Goal: Transaction & Acquisition: Purchase product/service

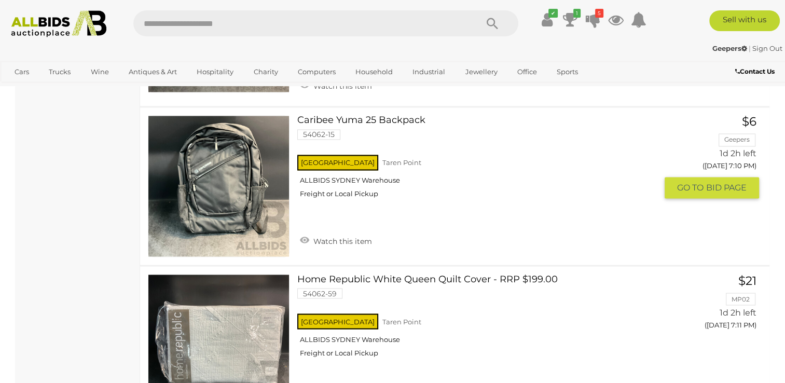
scroll to position [1713, 0]
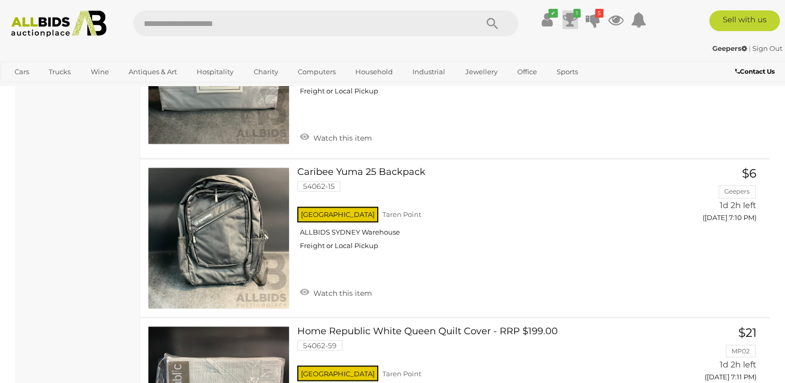
click at [571, 17] on icon at bounding box center [570, 19] width 15 height 19
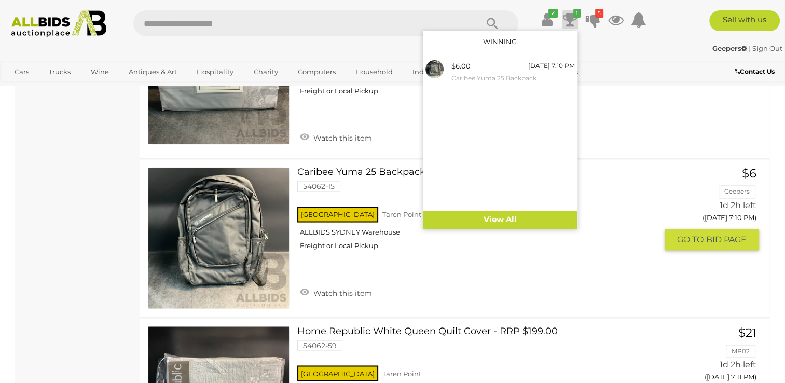
click at [505, 258] on div "NSW Taren Point ALLBIDS SYDNEY Warehouse Freight or Local Pickup" at bounding box center [477, 231] width 360 height 53
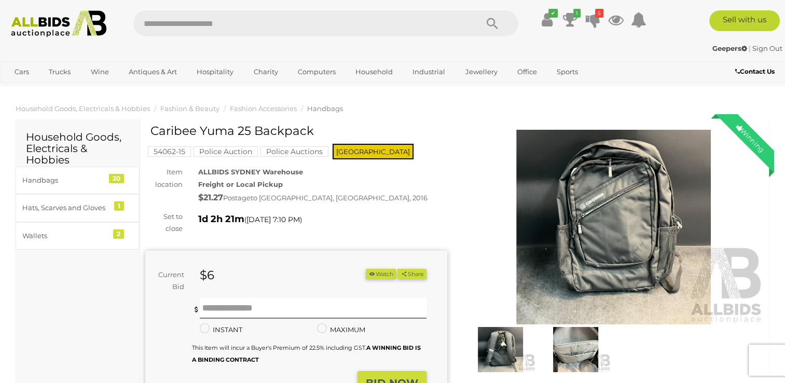
click at [598, 217] on img at bounding box center [614, 227] width 302 height 195
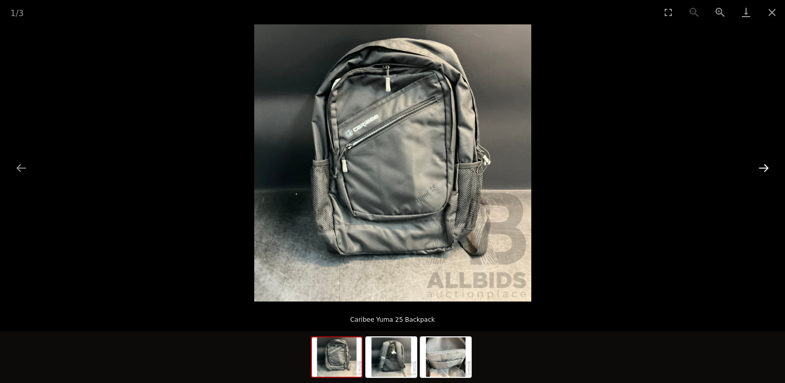
click at [766, 167] on button "Next slide" at bounding box center [764, 168] width 22 height 20
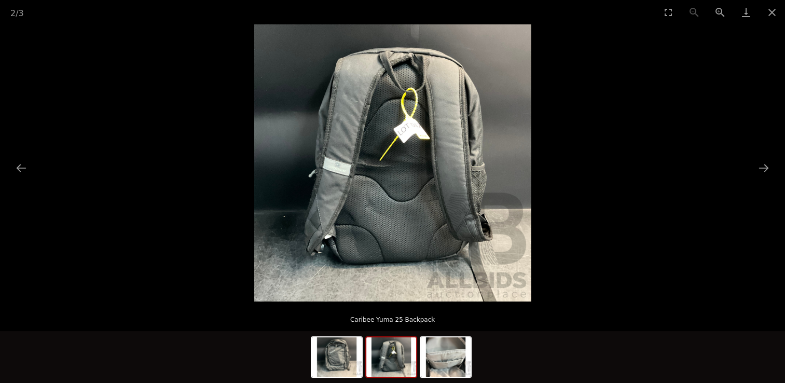
click at [407, 140] on img at bounding box center [392, 162] width 277 height 277
click at [424, 148] on img at bounding box center [392, 162] width 277 height 277
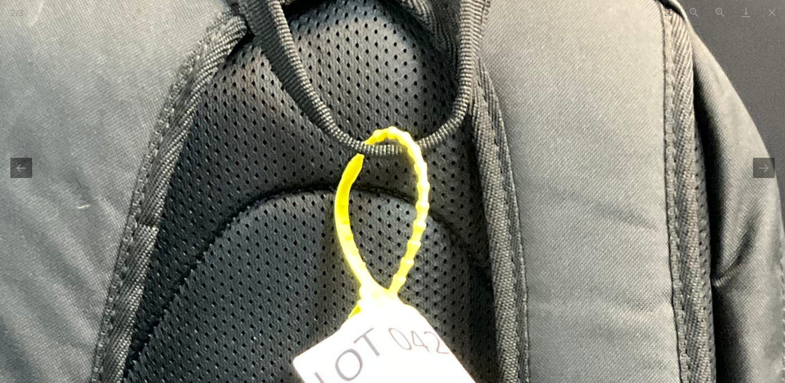
drag, startPoint x: 309, startPoint y: 153, endPoint x: 348, endPoint y: 373, distance: 223.5
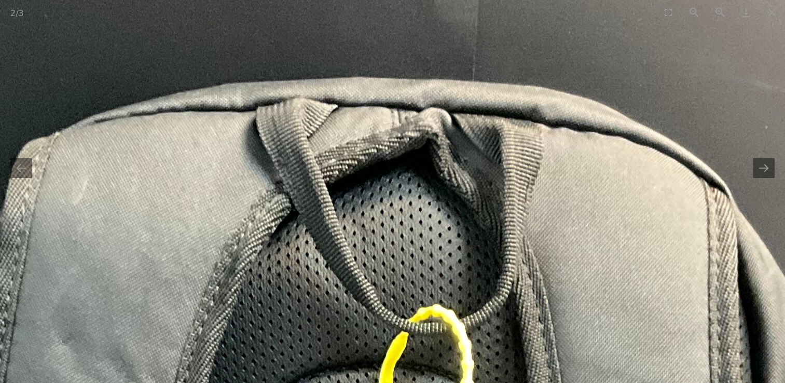
drag, startPoint x: 365, startPoint y: 203, endPoint x: 399, endPoint y: 184, distance: 38.4
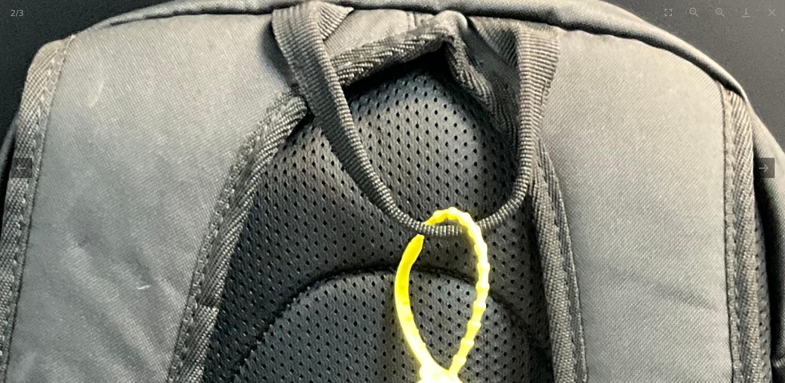
drag, startPoint x: 376, startPoint y: 335, endPoint x: 389, endPoint y: 238, distance: 98.0
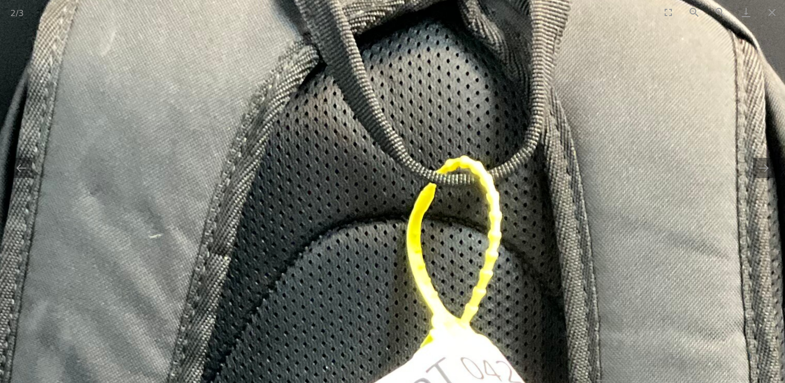
drag, startPoint x: 384, startPoint y: 358, endPoint x: 396, endPoint y: 310, distance: 49.7
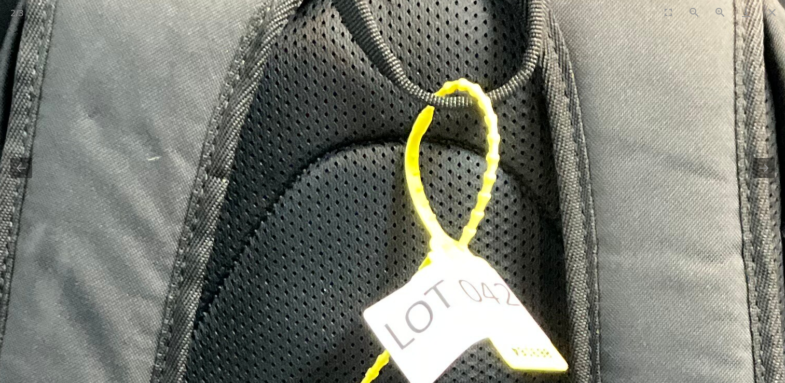
drag, startPoint x: 407, startPoint y: 369, endPoint x: 405, endPoint y: 294, distance: 74.3
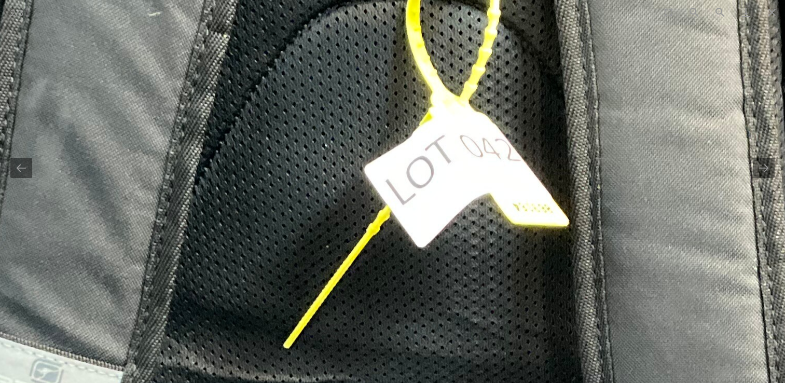
drag, startPoint x: 380, startPoint y: 316, endPoint x: 378, endPoint y: 266, distance: 49.9
click at [381, 182] on img at bounding box center [359, 361] width 1570 height 1570
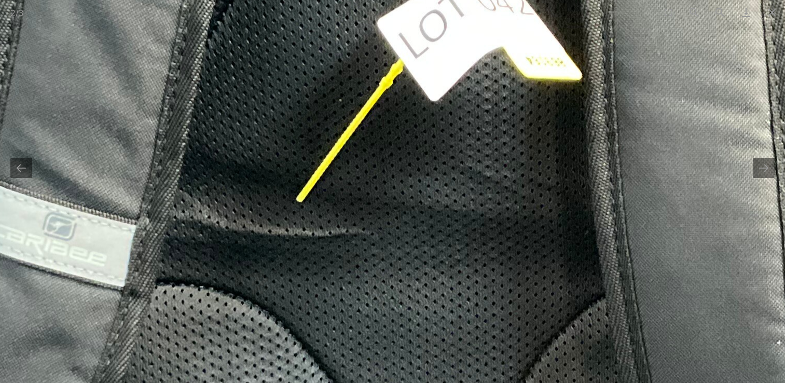
drag, startPoint x: 384, startPoint y: 252, endPoint x: 391, endPoint y: 206, distance: 46.8
click at [391, 206] on img at bounding box center [372, 215] width 1570 height 1570
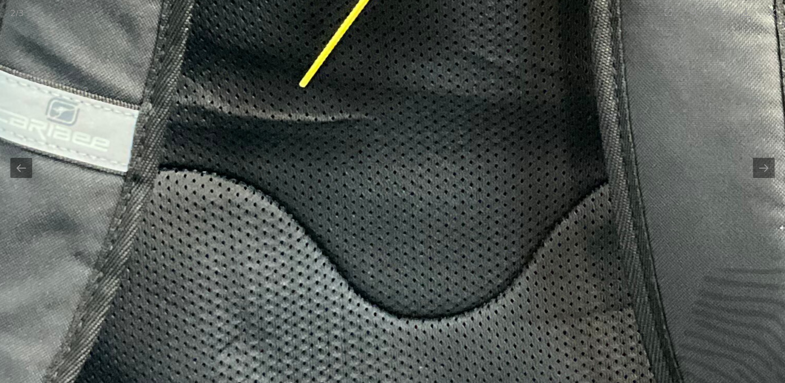
drag, startPoint x: 364, startPoint y: 289, endPoint x: 373, endPoint y: 196, distance: 93.8
click at [373, 196] on img at bounding box center [375, 100] width 1570 height 1570
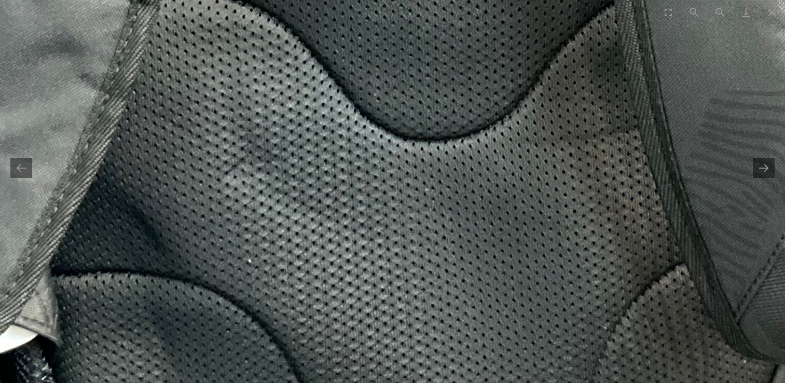
drag, startPoint x: 386, startPoint y: 237, endPoint x: 390, endPoint y: 177, distance: 59.8
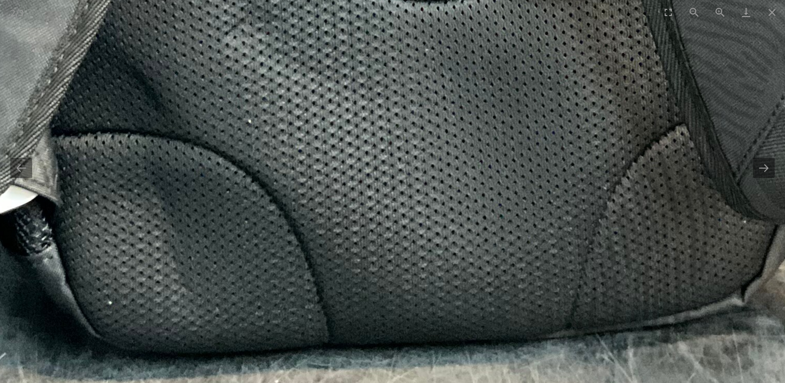
drag, startPoint x: 399, startPoint y: 244, endPoint x: 393, endPoint y: 159, distance: 85.9
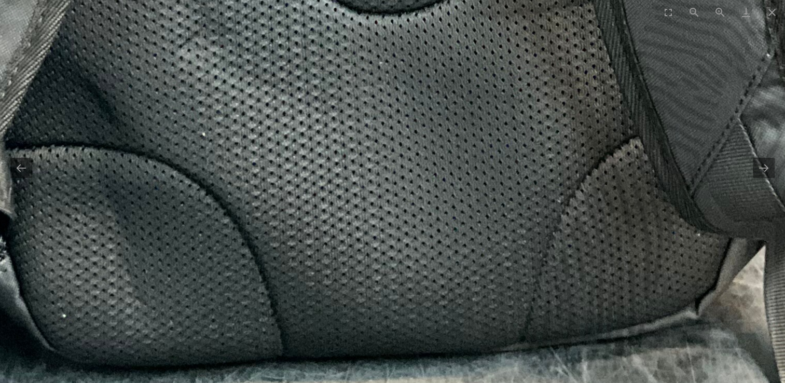
drag, startPoint x: 393, startPoint y: 158, endPoint x: 351, endPoint y: 325, distance: 172.2
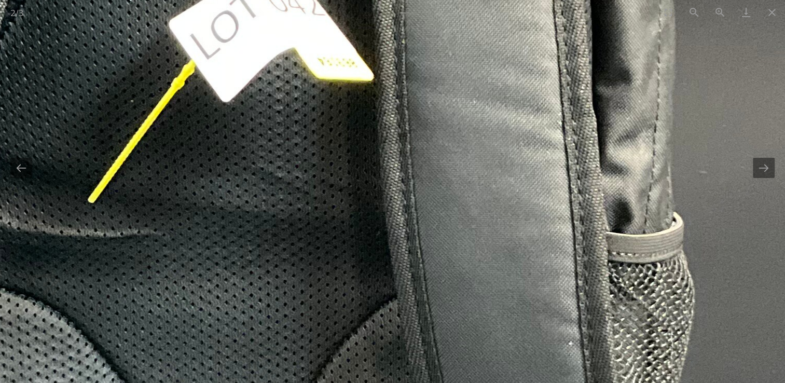
drag, startPoint x: 559, startPoint y: 144, endPoint x: 406, endPoint y: 410, distance: 306.5
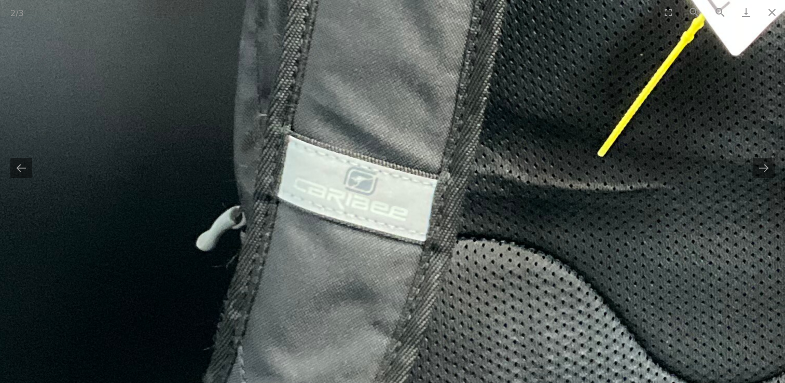
drag, startPoint x: 282, startPoint y: 246, endPoint x: 795, endPoint y: 168, distance: 518.2
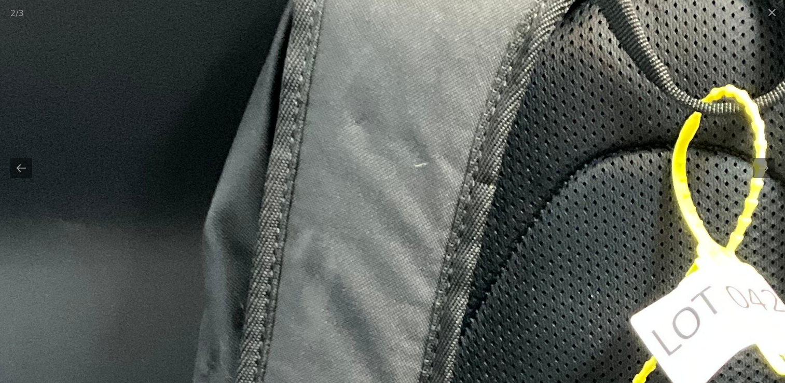
drag, startPoint x: 635, startPoint y: 54, endPoint x: 469, endPoint y: 315, distance: 309.0
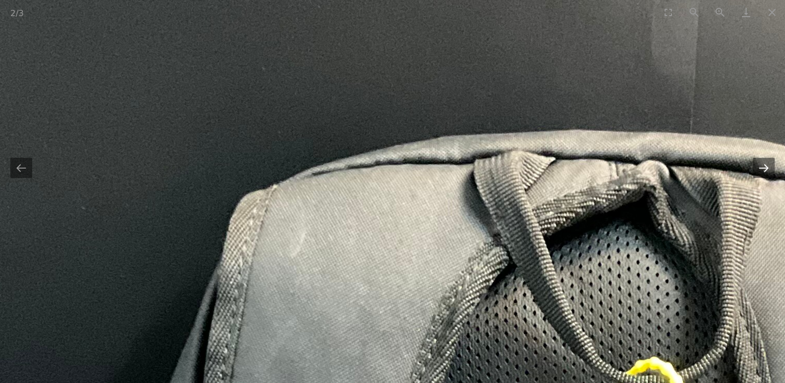
click at [763, 167] on button "Next slide" at bounding box center [764, 168] width 22 height 20
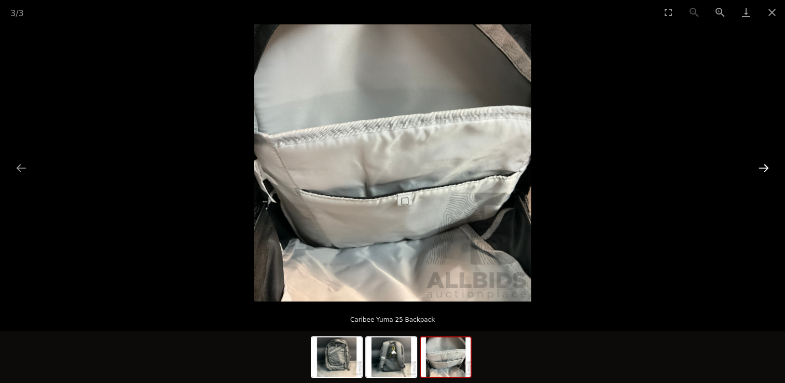
click at [763, 169] on button "Next slide" at bounding box center [764, 168] width 22 height 20
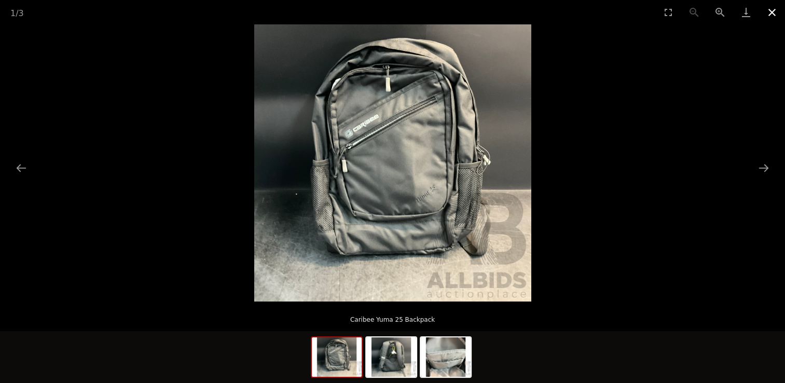
click at [775, 11] on button "Close gallery" at bounding box center [772, 12] width 26 height 24
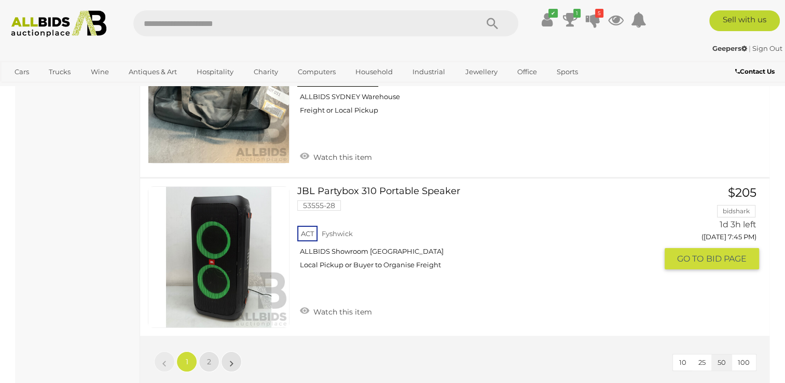
scroll to position [8089, 0]
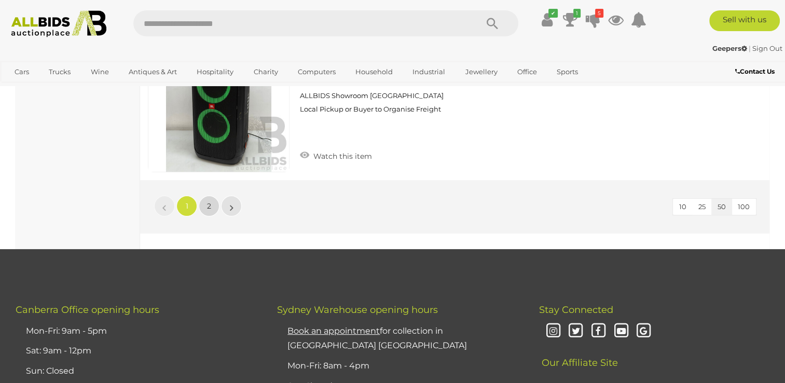
click at [206, 196] on link "2" at bounding box center [209, 206] width 21 height 21
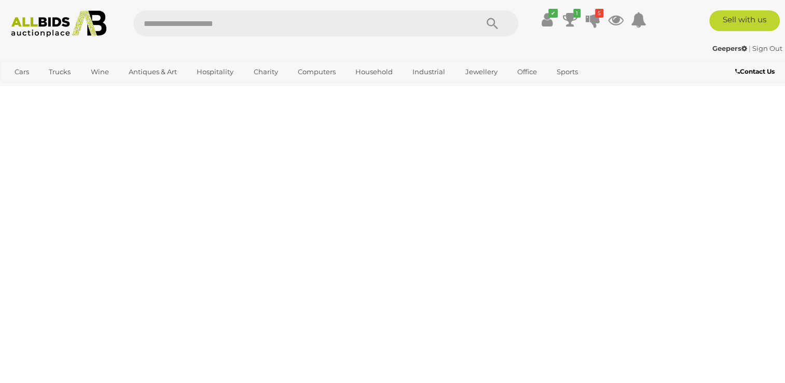
scroll to position [159, 0]
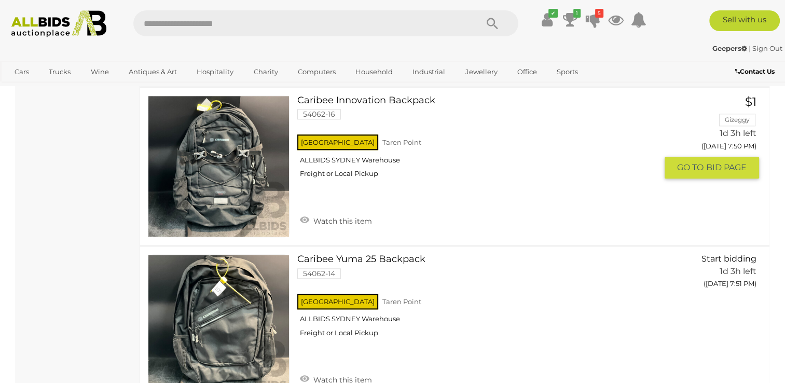
scroll to position [1146, 0]
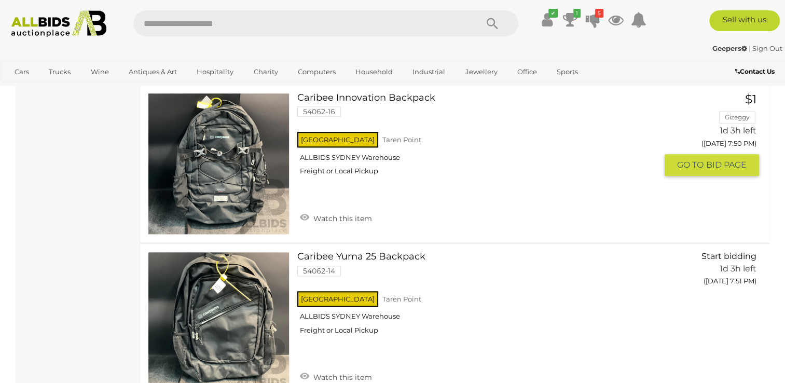
click at [206, 165] on link at bounding box center [219, 164] width 142 height 142
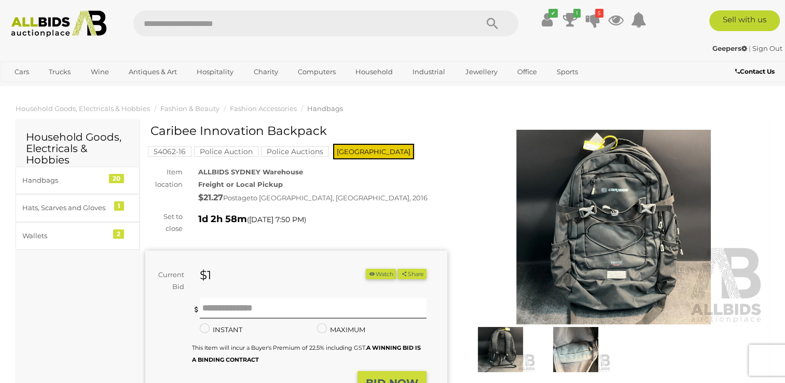
click at [605, 244] on img at bounding box center [614, 227] width 302 height 195
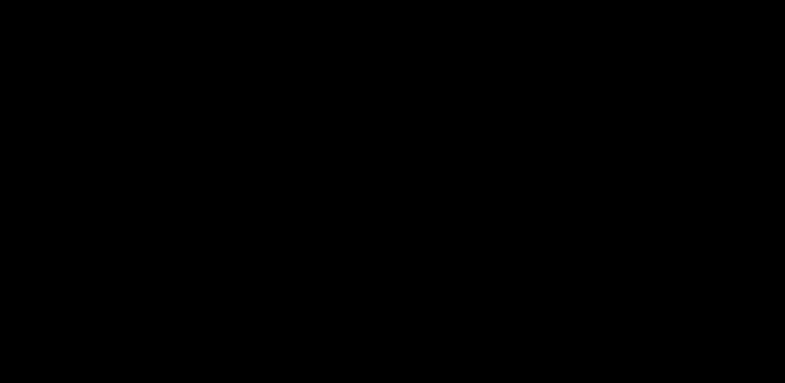
click at [605, 244] on div at bounding box center [392, 162] width 785 height 277
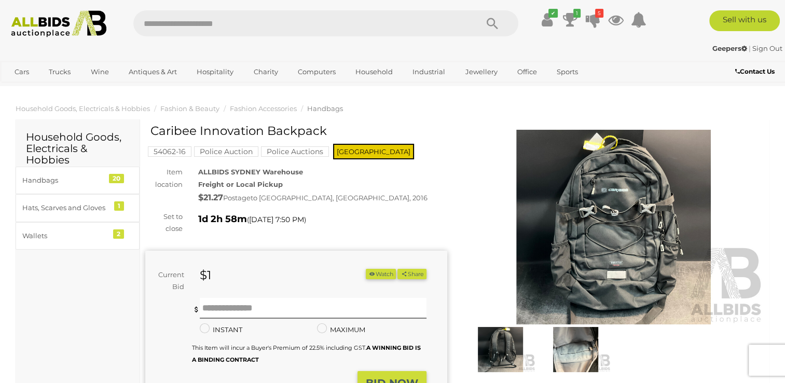
click at [606, 243] on img at bounding box center [614, 227] width 302 height 195
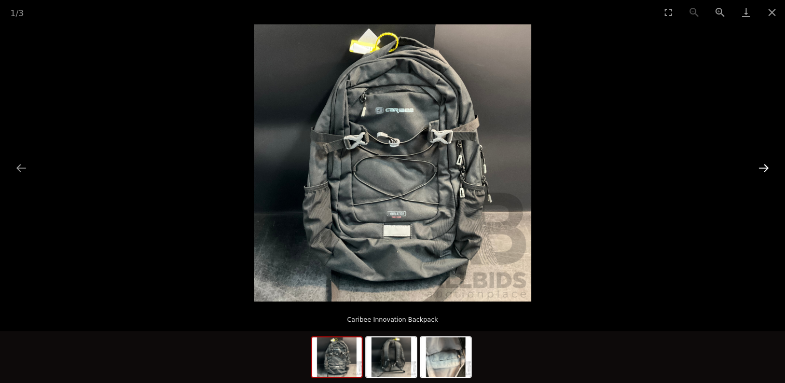
click at [767, 164] on button "Next slide" at bounding box center [764, 168] width 22 height 20
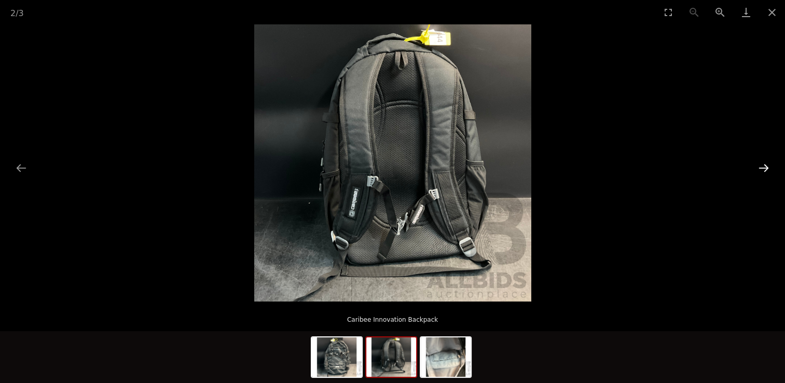
click at [767, 167] on button "Next slide" at bounding box center [764, 168] width 22 height 20
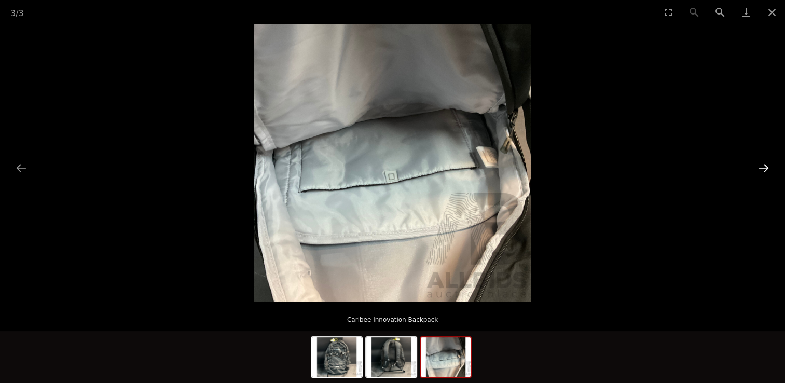
click at [767, 167] on button "Next slide" at bounding box center [764, 168] width 22 height 20
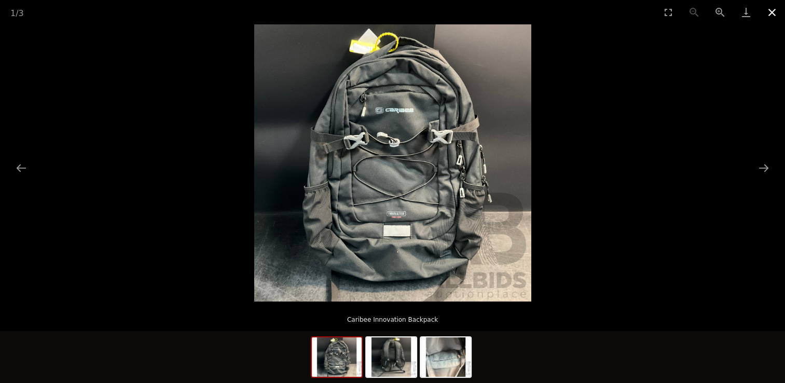
click at [772, 11] on button "Close gallery" at bounding box center [772, 12] width 26 height 24
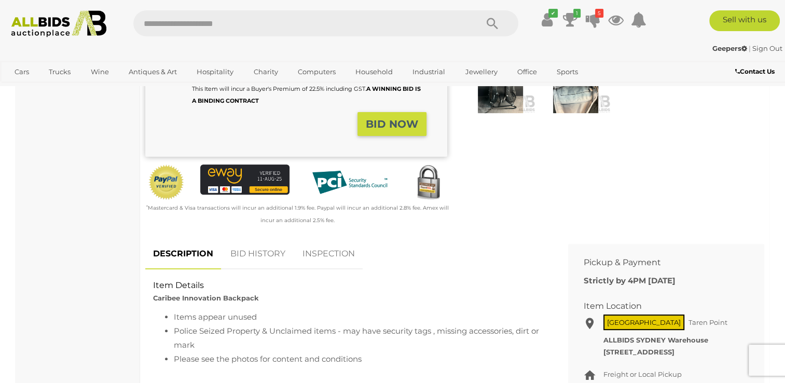
scroll to position [260, 0]
click at [267, 253] on link "BID HISTORY" at bounding box center [258, 253] width 71 height 31
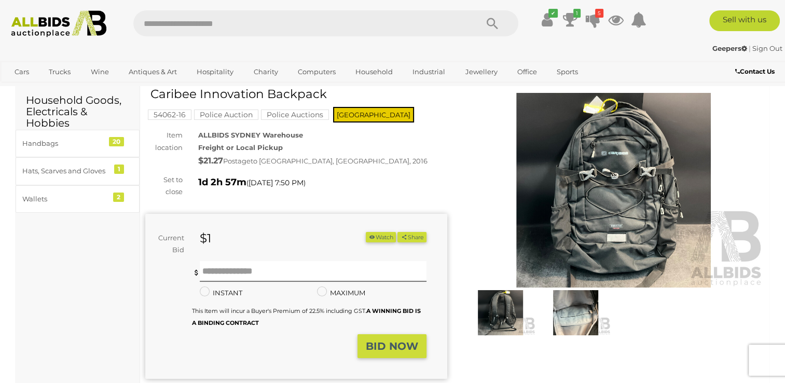
scroll to position [0, 0]
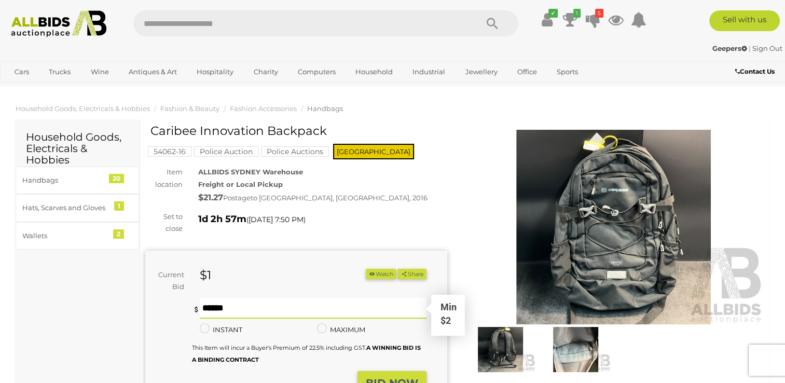
click at [216, 307] on input "text" at bounding box center [313, 308] width 226 height 21
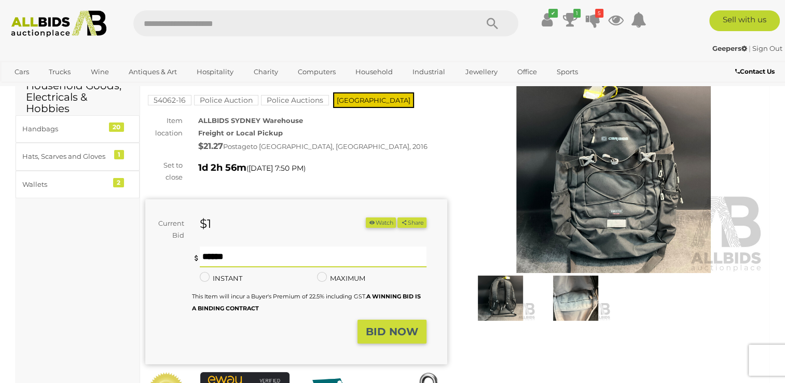
scroll to position [52, 0]
type input "*"
click at [383, 334] on strong "BID NOW" at bounding box center [392, 331] width 52 height 12
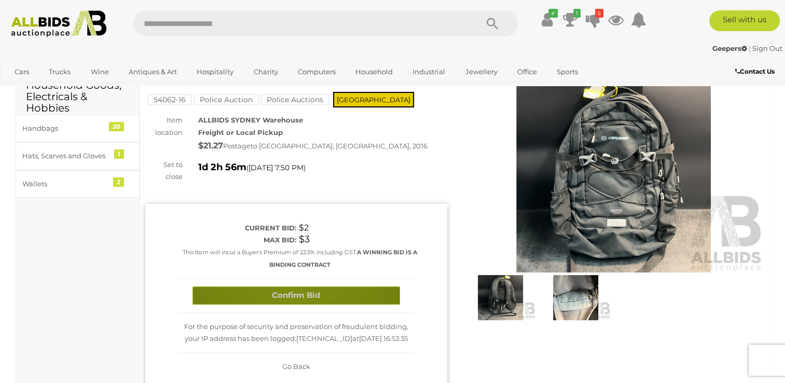
click at [295, 300] on button "Confirm Bid" at bounding box center [297, 296] width 208 height 18
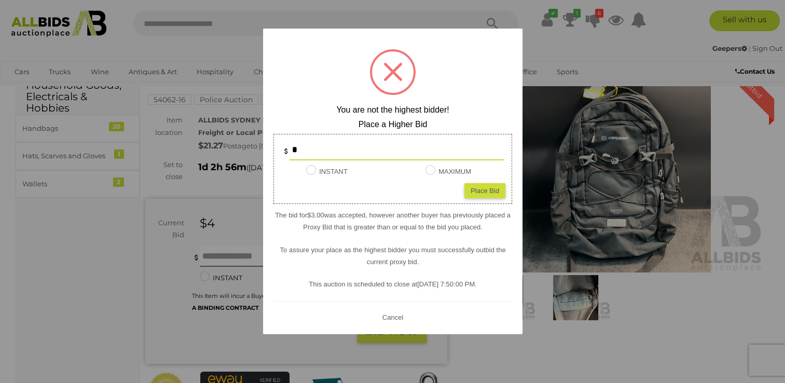
drag, startPoint x: 297, startPoint y: 149, endPoint x: 291, endPoint y: 149, distance: 6.8
click at [291, 149] on input "*" at bounding box center [397, 150] width 214 height 21
click at [474, 190] on div "Place Bid" at bounding box center [485, 190] width 41 height 15
type input "*"
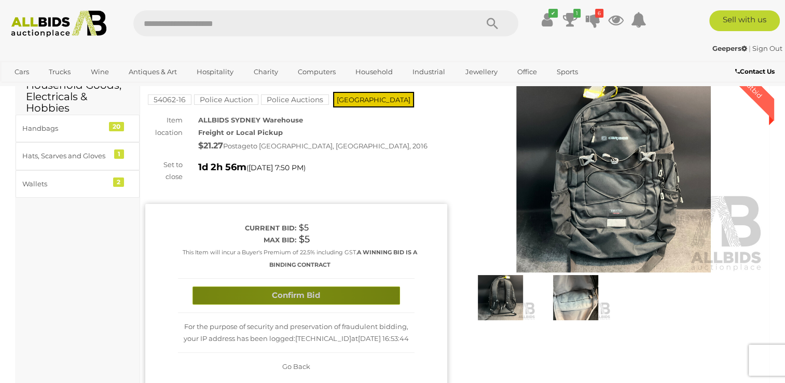
click at [280, 296] on button "Confirm Bid" at bounding box center [297, 296] width 208 height 18
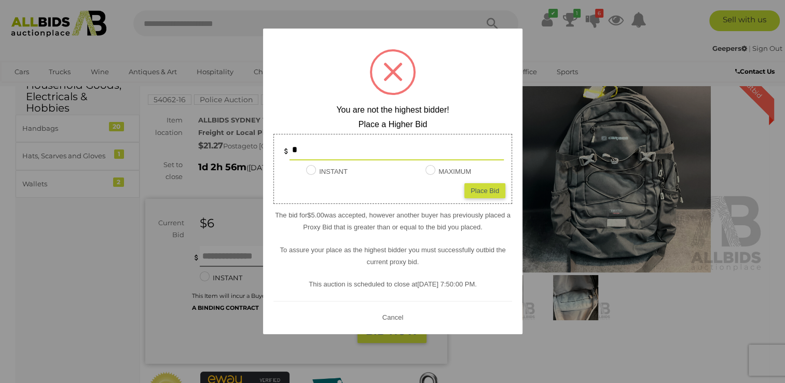
click at [390, 316] on button "Cancel" at bounding box center [392, 317] width 27 height 13
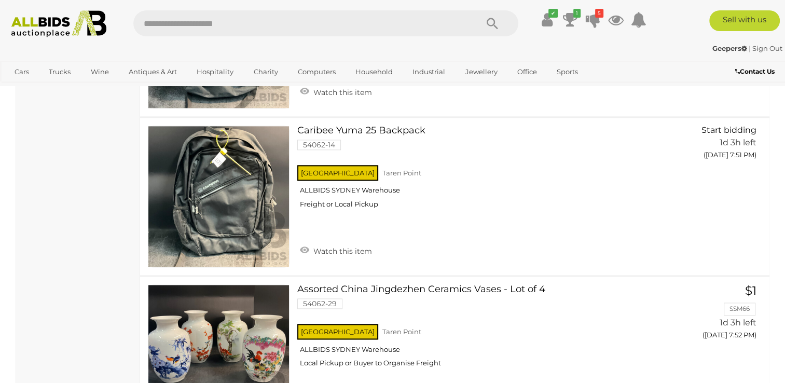
scroll to position [1220, 0]
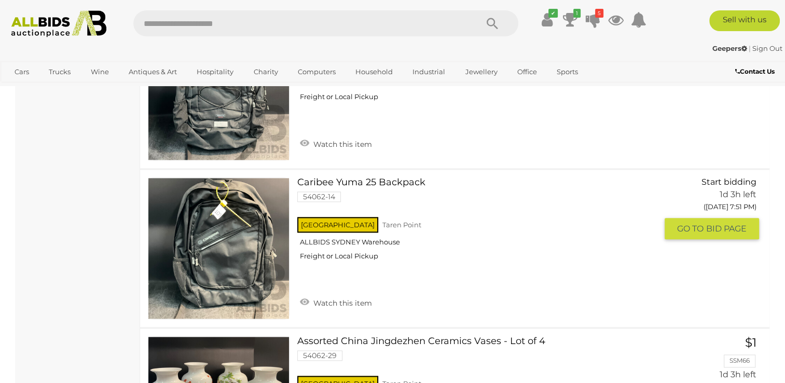
click at [229, 239] on link at bounding box center [219, 249] width 142 height 142
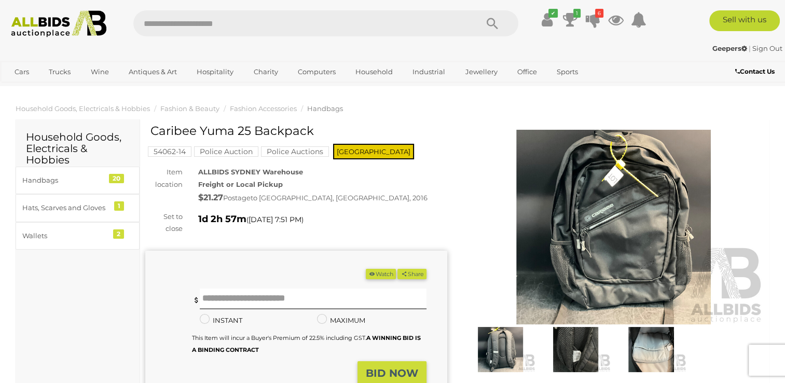
click at [569, 289] on img at bounding box center [614, 227] width 302 height 195
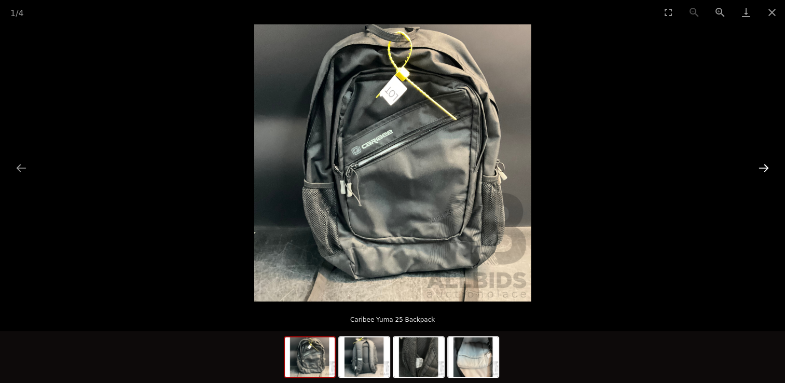
click at [764, 165] on button "Next slide" at bounding box center [764, 168] width 22 height 20
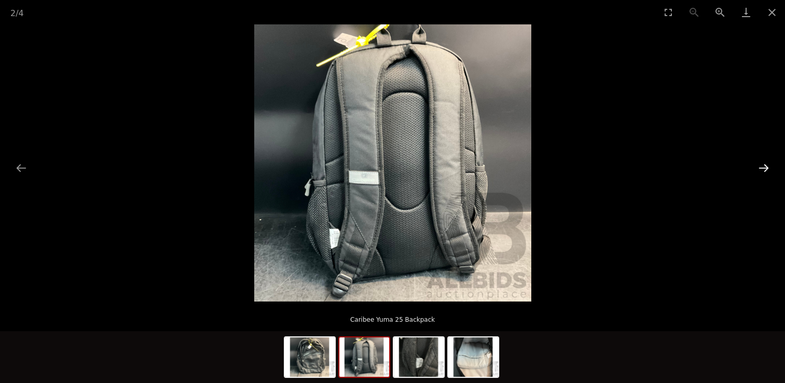
click at [764, 165] on button "Next slide" at bounding box center [764, 168] width 22 height 20
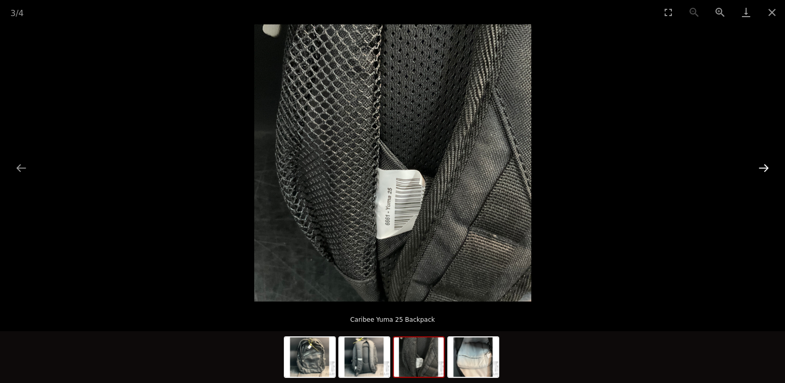
click at [764, 165] on button "Next slide" at bounding box center [764, 168] width 22 height 20
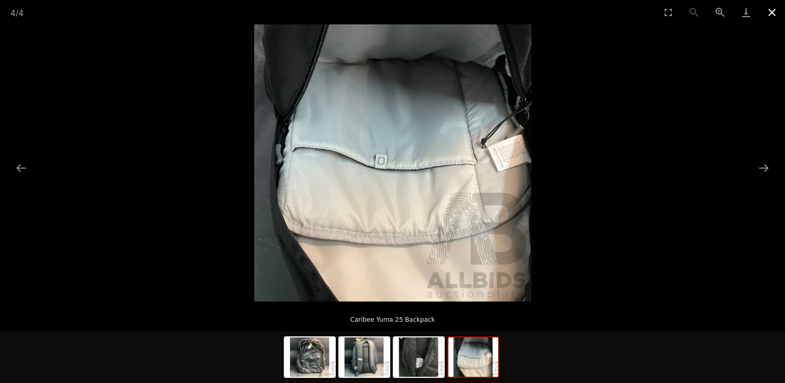
click at [770, 11] on button "Close gallery" at bounding box center [772, 12] width 26 height 24
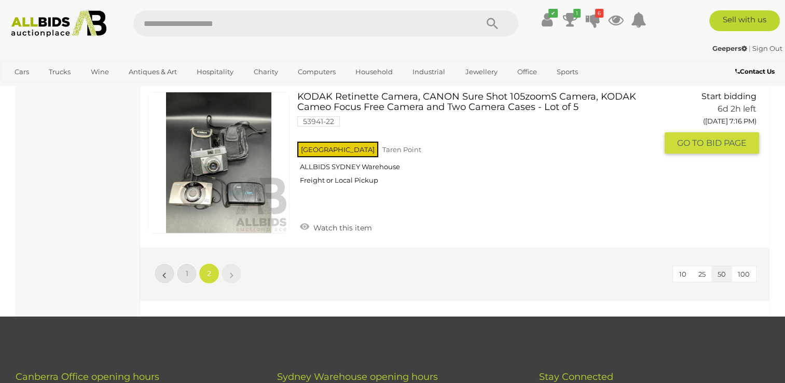
scroll to position [7348, 0]
